Goal: Find specific page/section: Find specific page/section

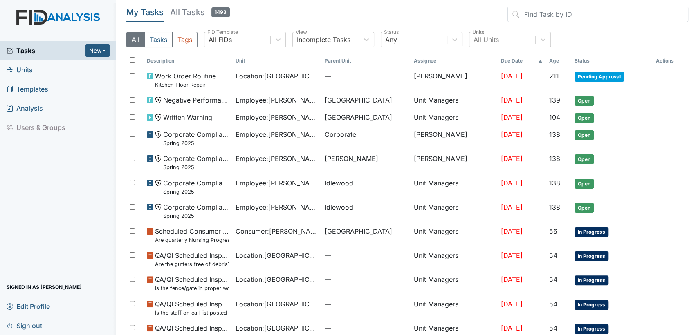
click at [60, 73] on link "Units" at bounding box center [58, 69] width 116 height 19
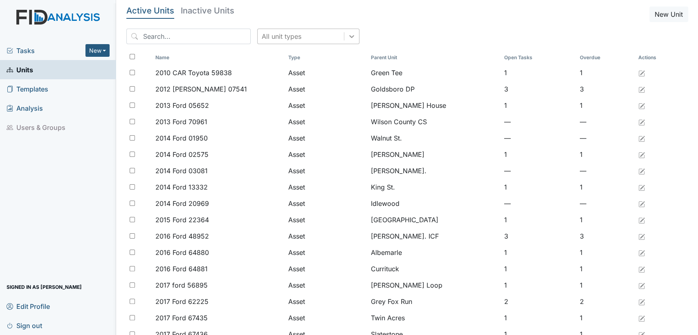
click at [349, 37] on icon at bounding box center [351, 36] width 5 height 3
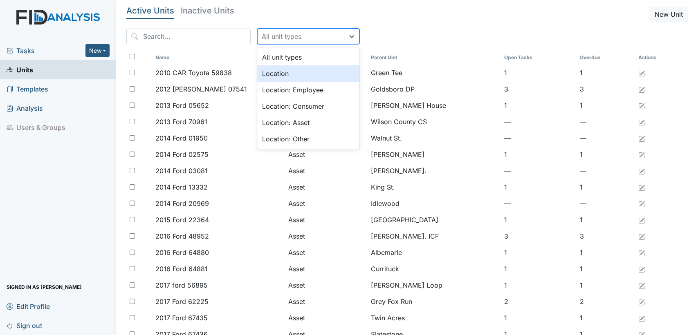
click at [312, 76] on div "Location" at bounding box center [308, 73] width 102 height 16
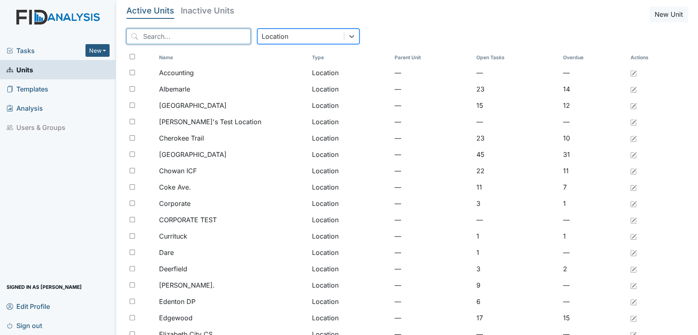
click at [175, 32] on input "search" at bounding box center [188, 37] width 124 height 16
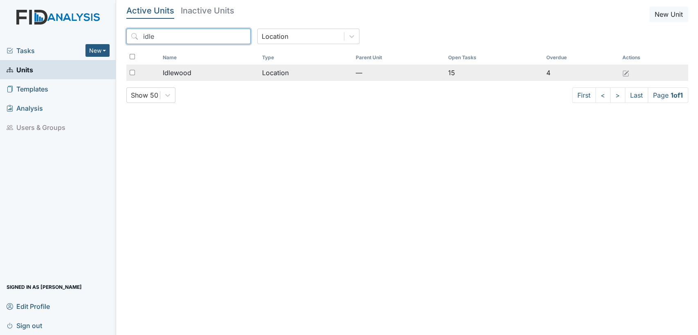
type input "idle"
click at [209, 73] on div "Idlewood" at bounding box center [209, 73] width 93 height 10
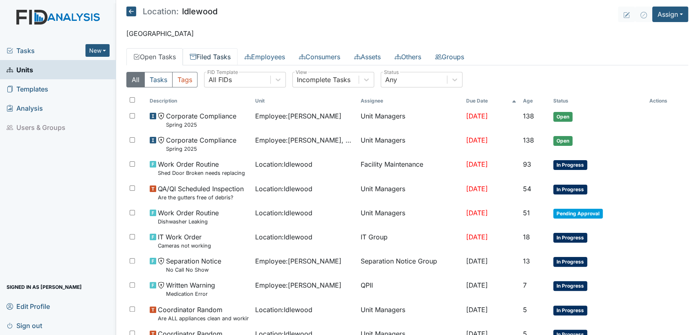
click at [219, 53] on link "Filed Tasks" at bounding box center [210, 56] width 55 height 17
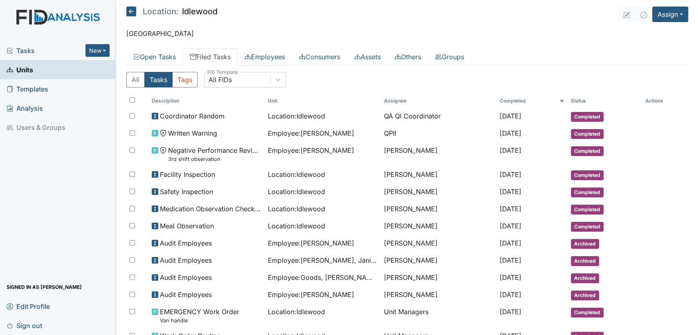
click at [131, 15] on icon at bounding box center [131, 12] width 10 height 10
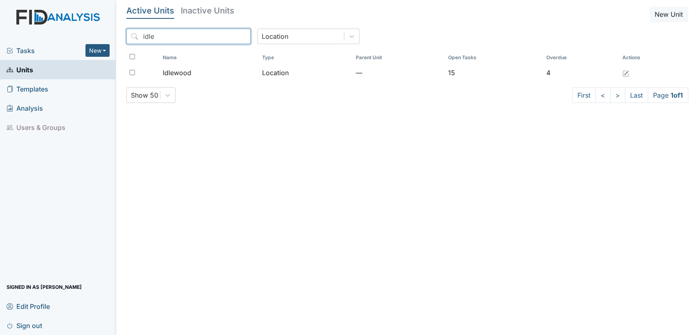
drag, startPoint x: 158, startPoint y: 40, endPoint x: 67, endPoint y: 37, distance: 91.2
click at [67, 37] on div "Tasks New Form Inspection Document Bundle Units Templates Analysis Users & Grou…" at bounding box center [349, 167] width 698 height 335
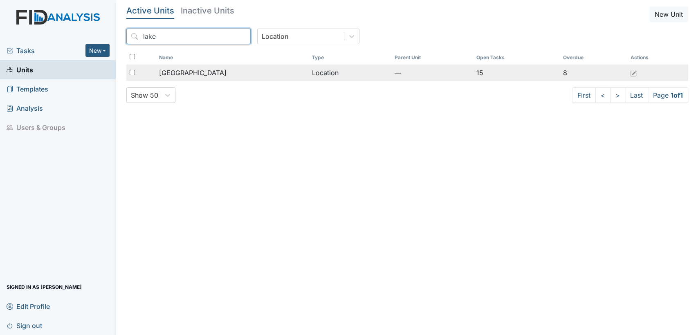
type input "lake"
click at [198, 79] on td "[GEOGRAPHIC_DATA]" at bounding box center [232, 73] width 153 height 16
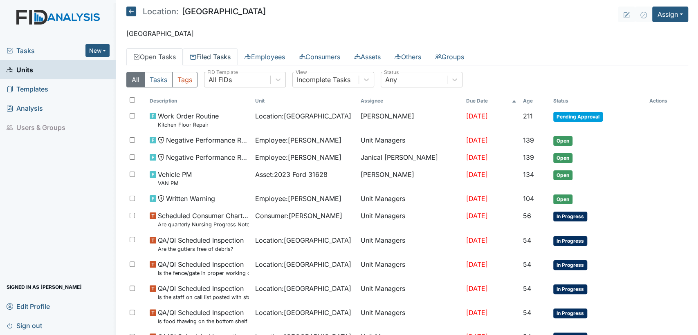
click at [206, 58] on link "Filed Tasks" at bounding box center [210, 56] width 55 height 17
